Goal: Information Seeking & Learning: Understand process/instructions

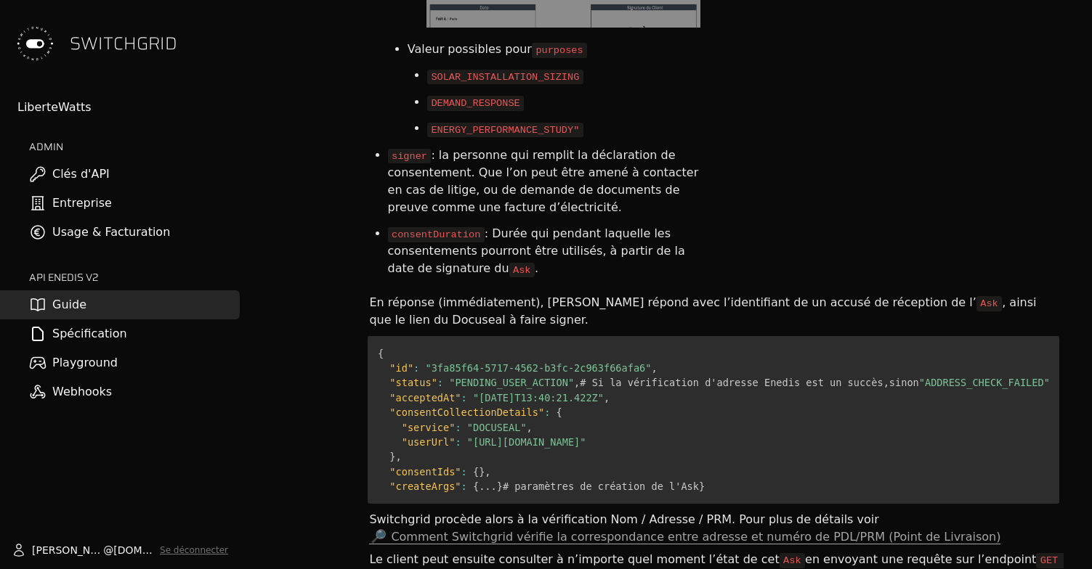
scroll to position [4290, 0]
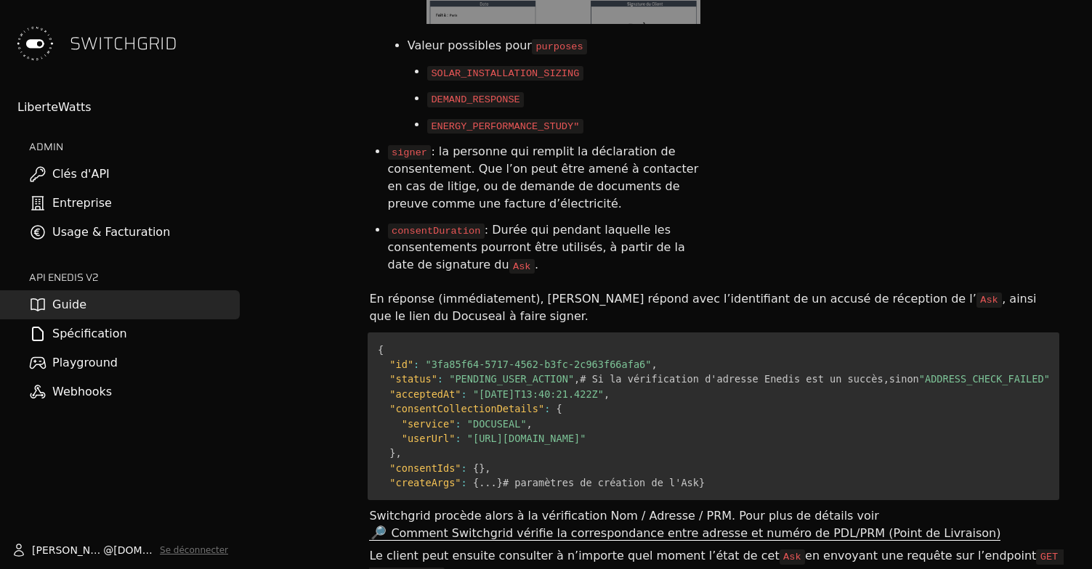
click at [586, 527] on span "Comment Switchgrid vérifie la correspondance entre adresse et numéro de PDL/PRM…" at bounding box center [695, 534] width 609 height 15
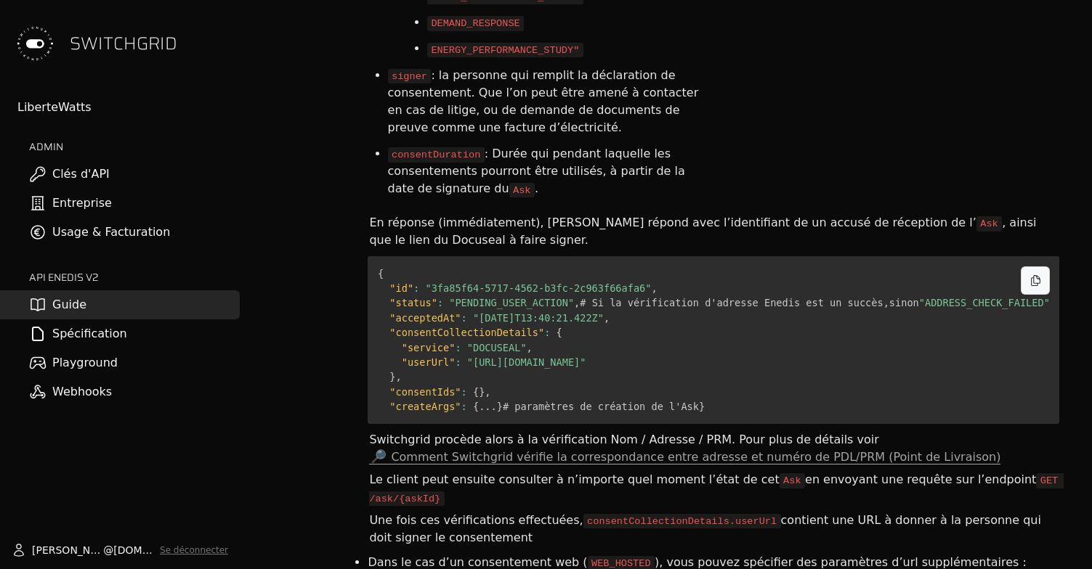
scroll to position [4377, 0]
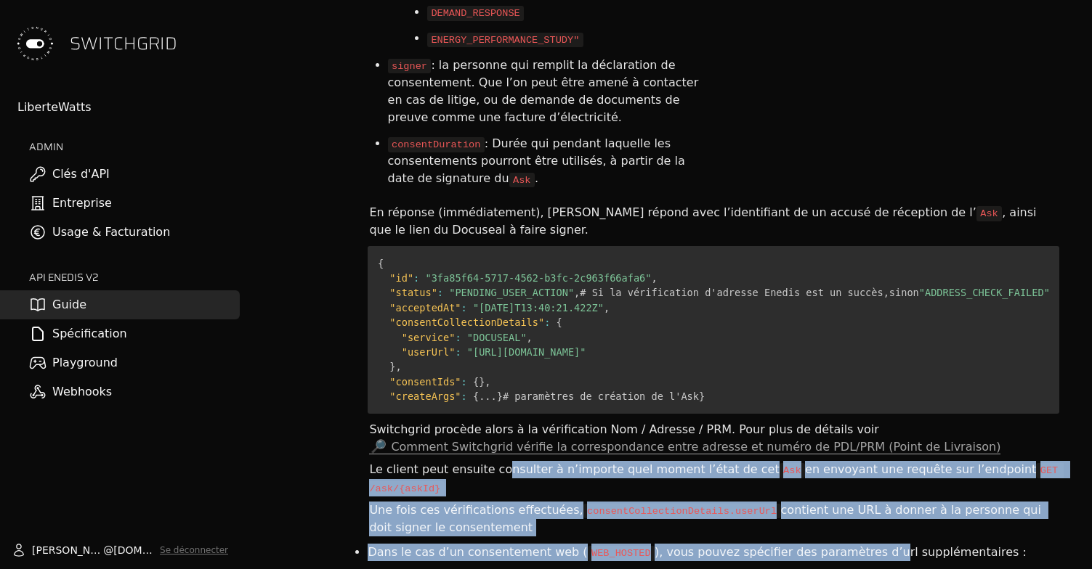
drag, startPoint x: 500, startPoint y: 306, endPoint x: 852, endPoint y: 373, distance: 358.5
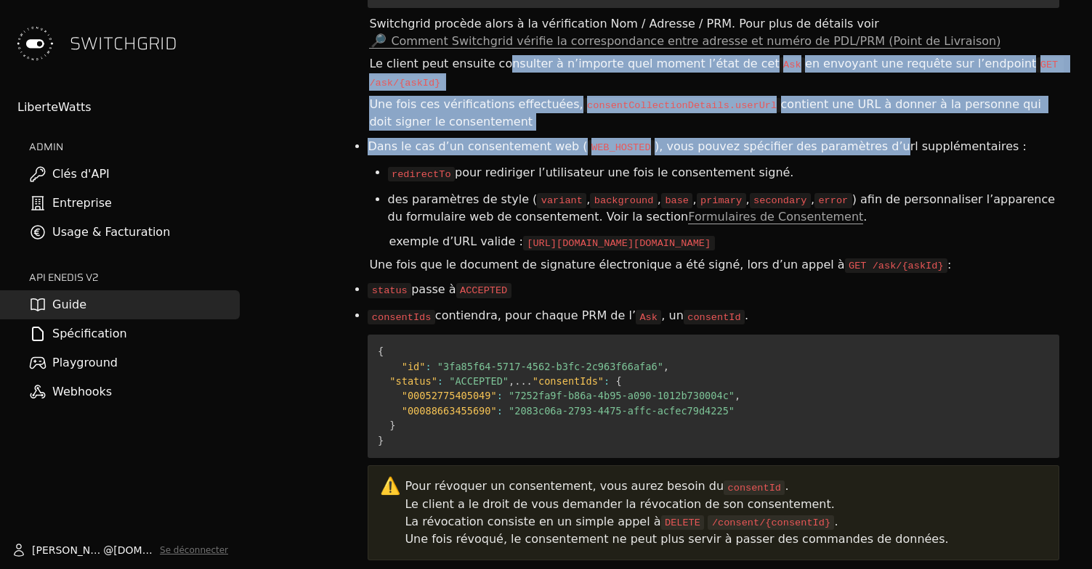
scroll to position [4785, 0]
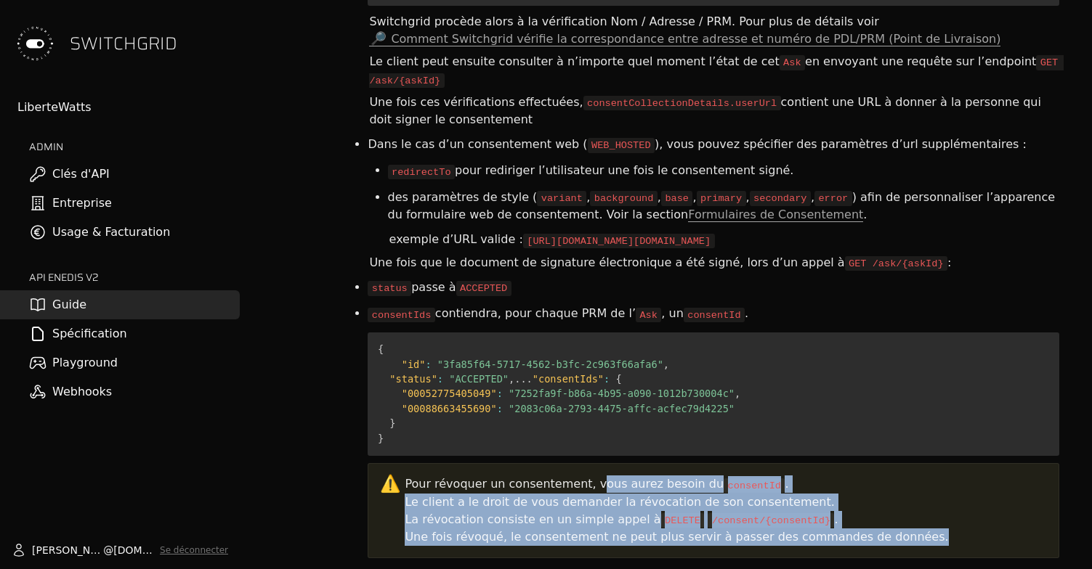
drag, startPoint x: 581, startPoint y: 338, endPoint x: 914, endPoint y: 393, distance: 337.2
click at [914, 476] on div "Pour révoquer un consentement, vous aurez besoin du consentId . Le client a le …" at bounding box center [726, 511] width 642 height 70
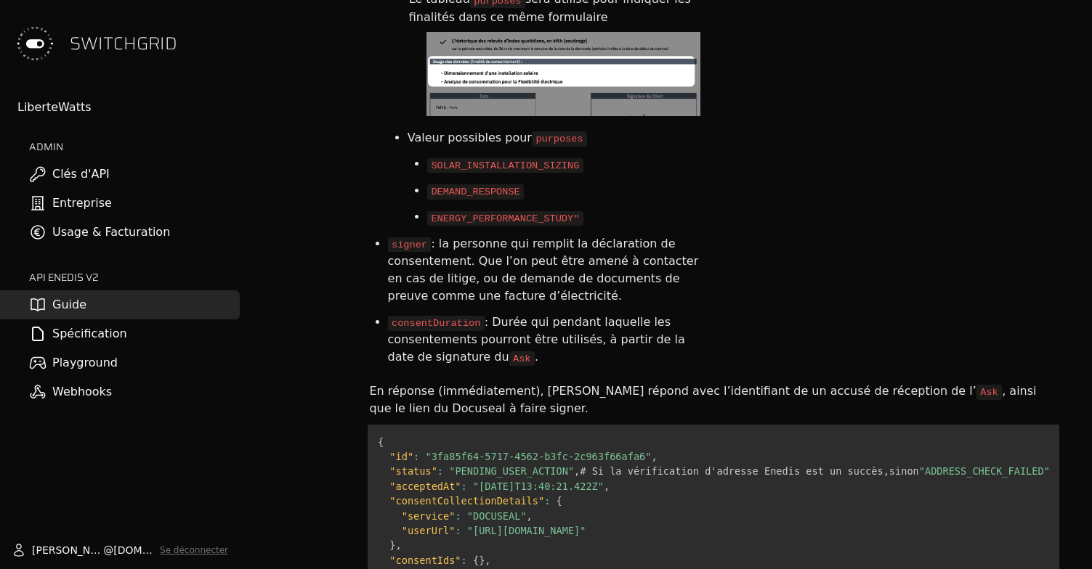
scroll to position [4196, 0]
